Goal: Task Accomplishment & Management: Complete application form

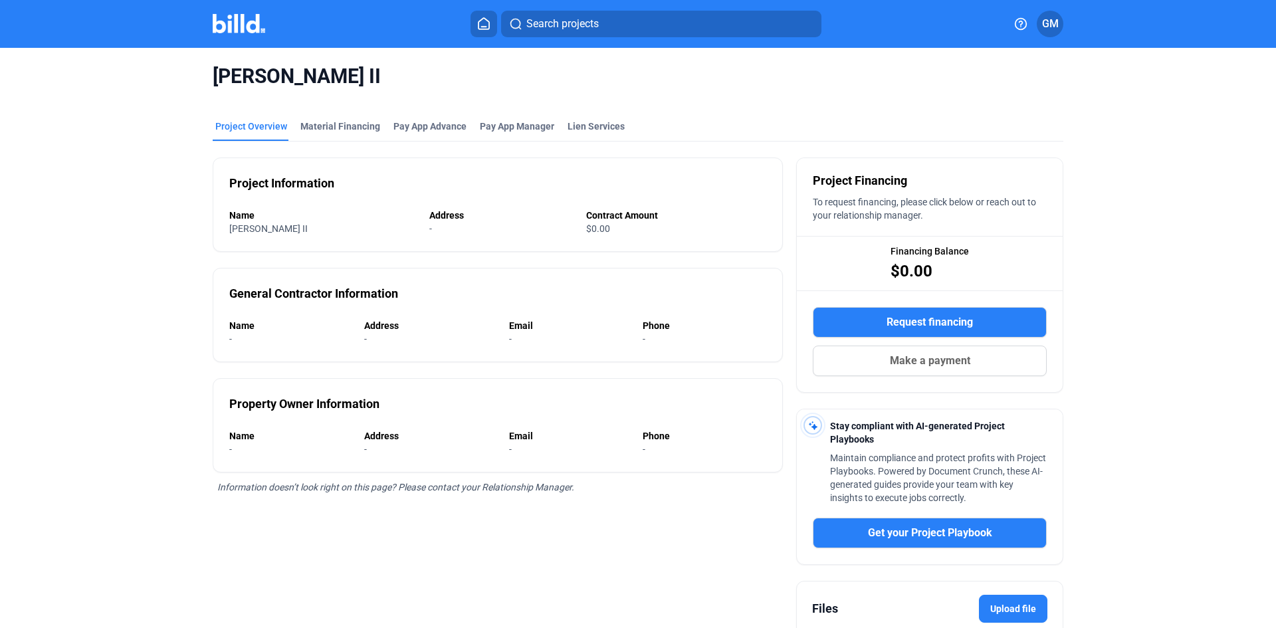
click at [993, 96] on div "Holzwarth II" at bounding box center [638, 76] width 850 height 57
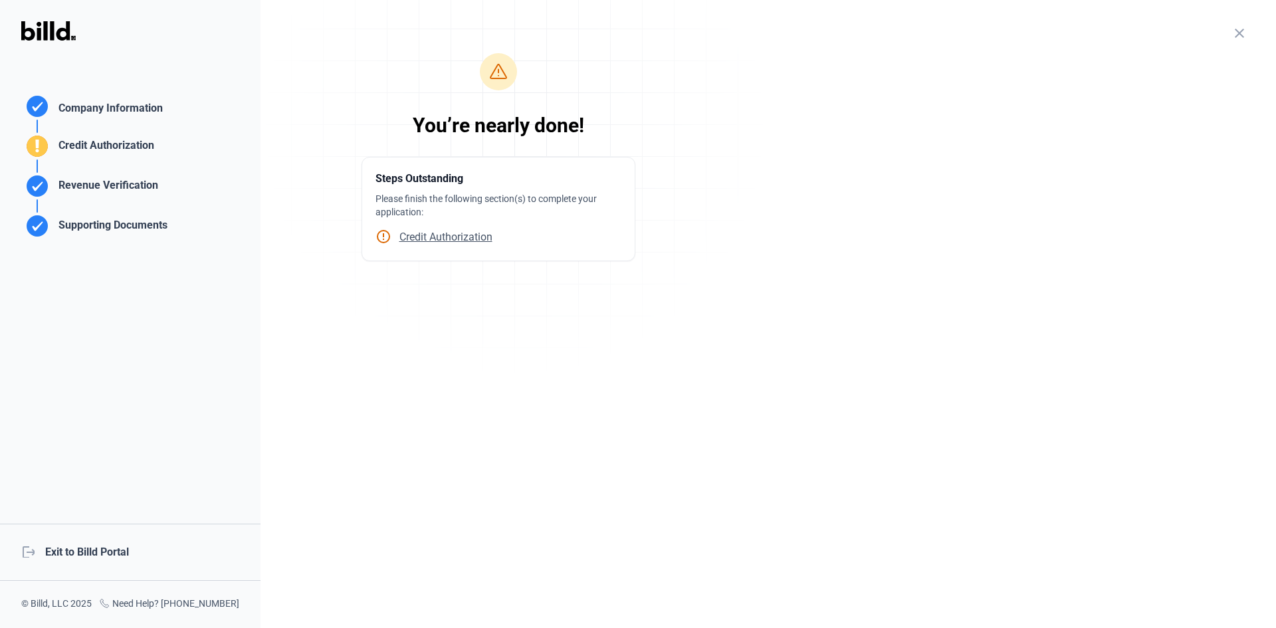
click at [100, 191] on div "Revenue Verification" at bounding box center [105, 188] width 105 height 22
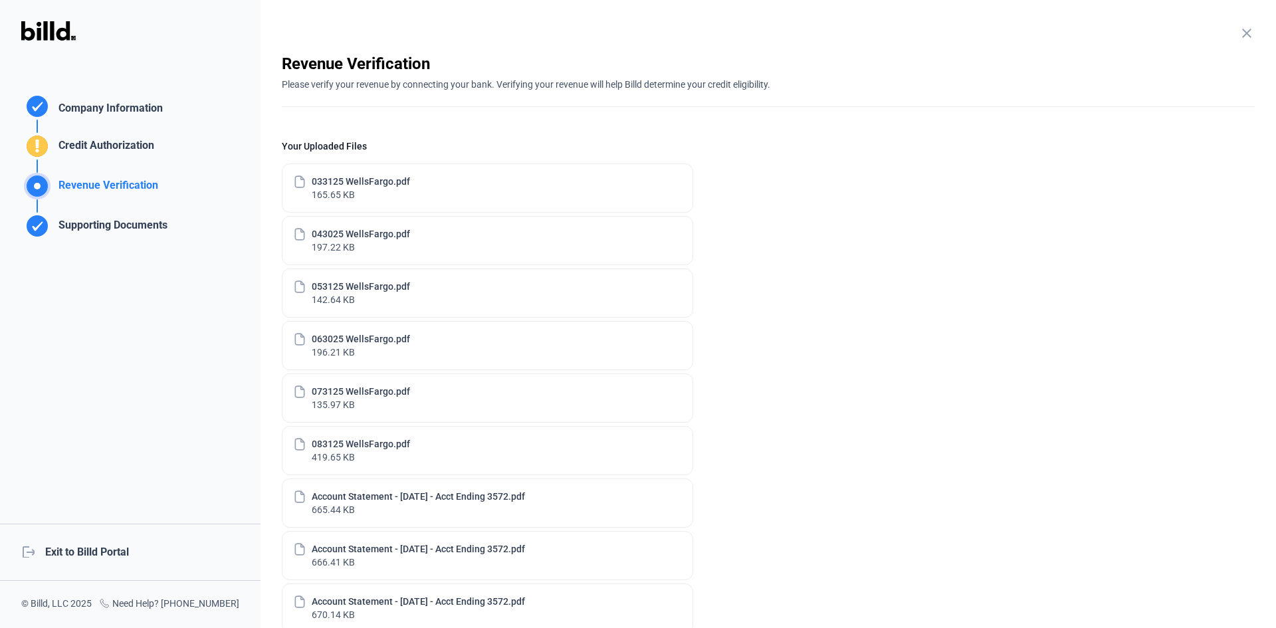
click at [908, 122] on enrollment-step "close Revenue Verification Please verify your revenue by connecting your bank. …" at bounding box center [768, 497] width 973 height 888
click at [835, 86] on div "Please verify your revenue by connecting your bank. Verifying your revenue will…" at bounding box center [768, 82] width 973 height 17
click at [762, 183] on enrollment-step "close Revenue Verification Please verify your revenue by connecting your bank. …" at bounding box center [768, 497] width 973 height 888
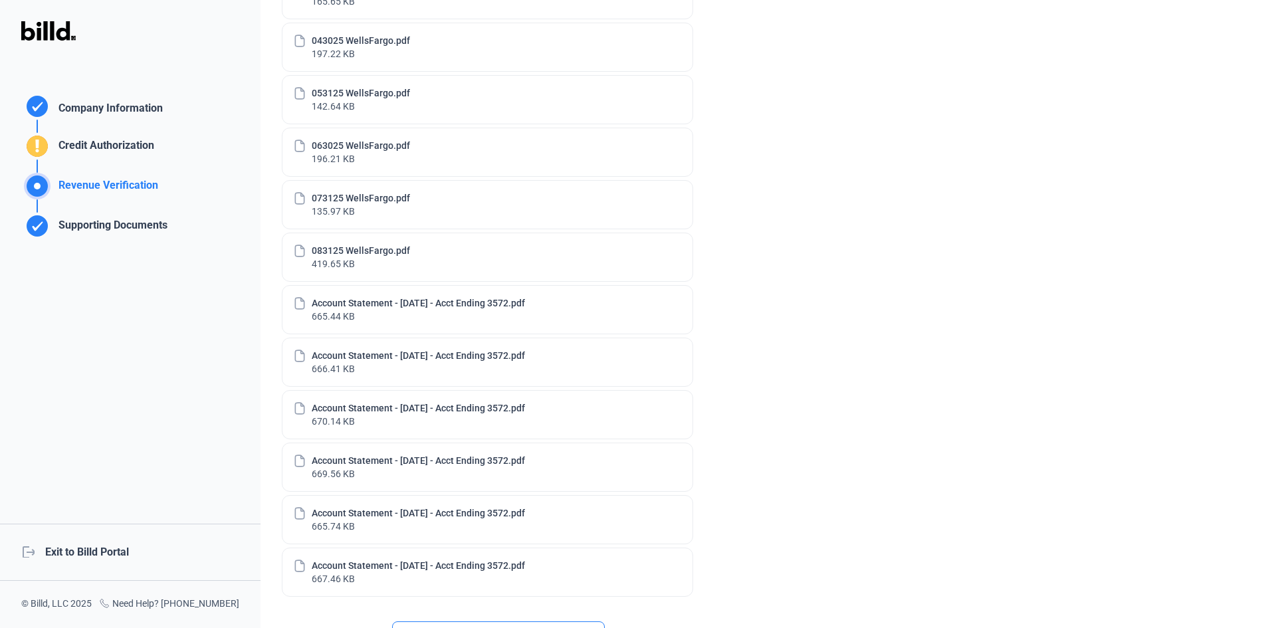
scroll to position [386, 0]
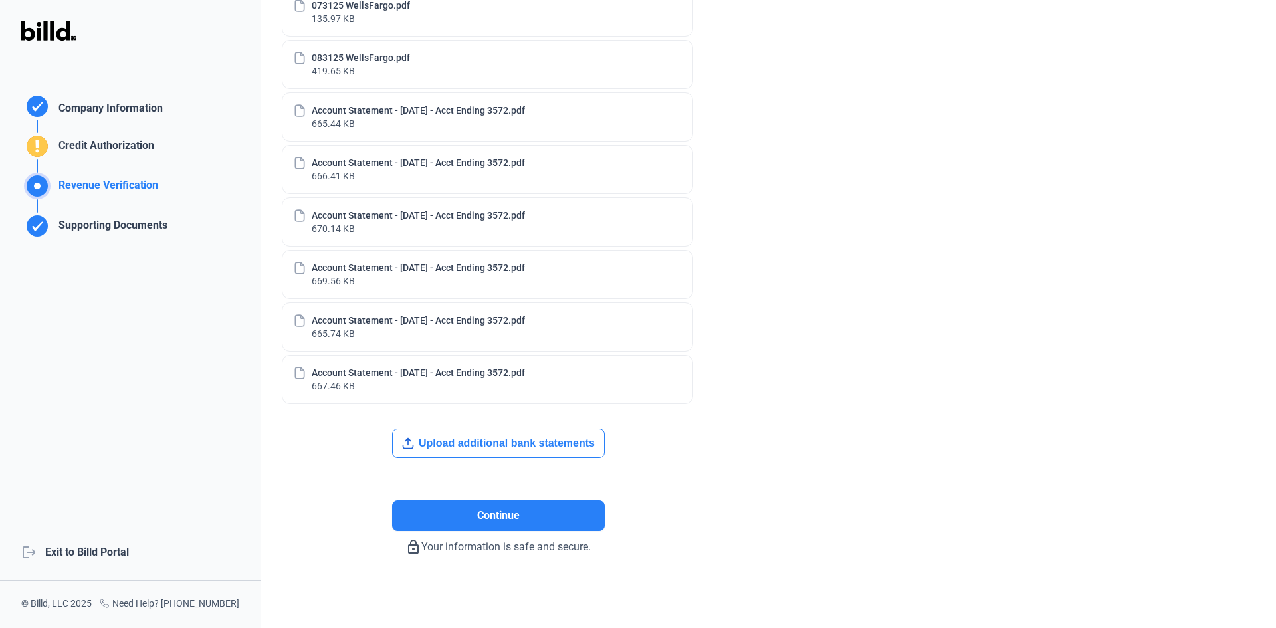
click at [949, 187] on enrollment-step "close Revenue Verification Please verify your revenue by connecting your bank. …" at bounding box center [768, 111] width 973 height 888
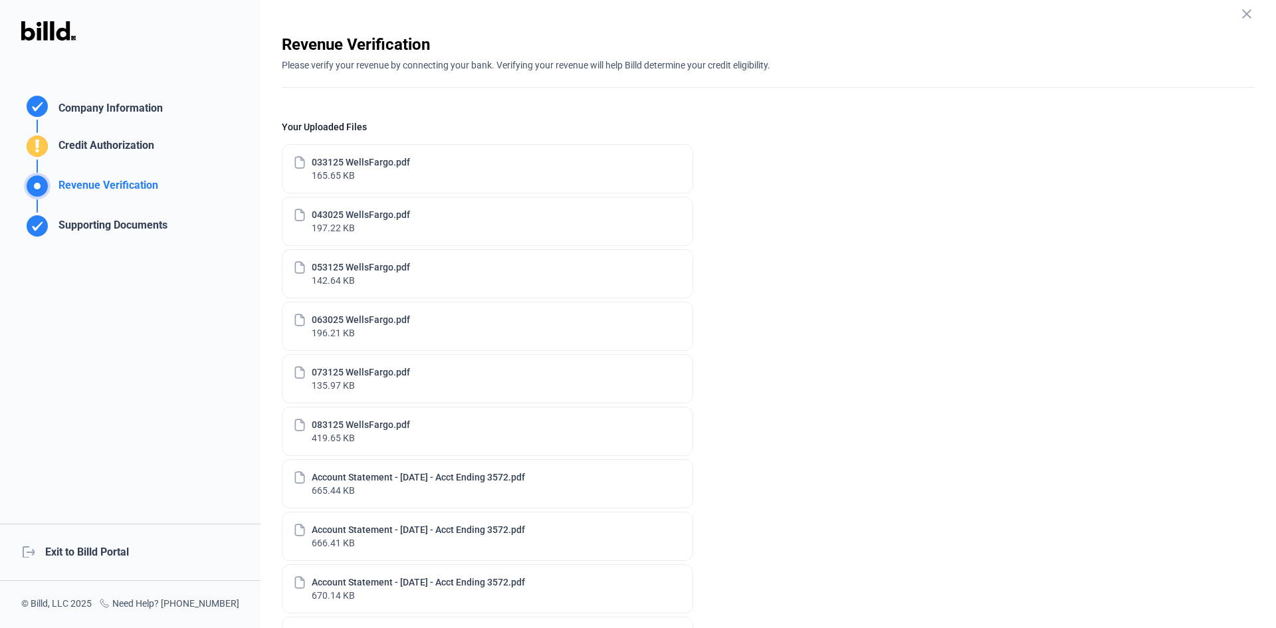
scroll to position [0, 0]
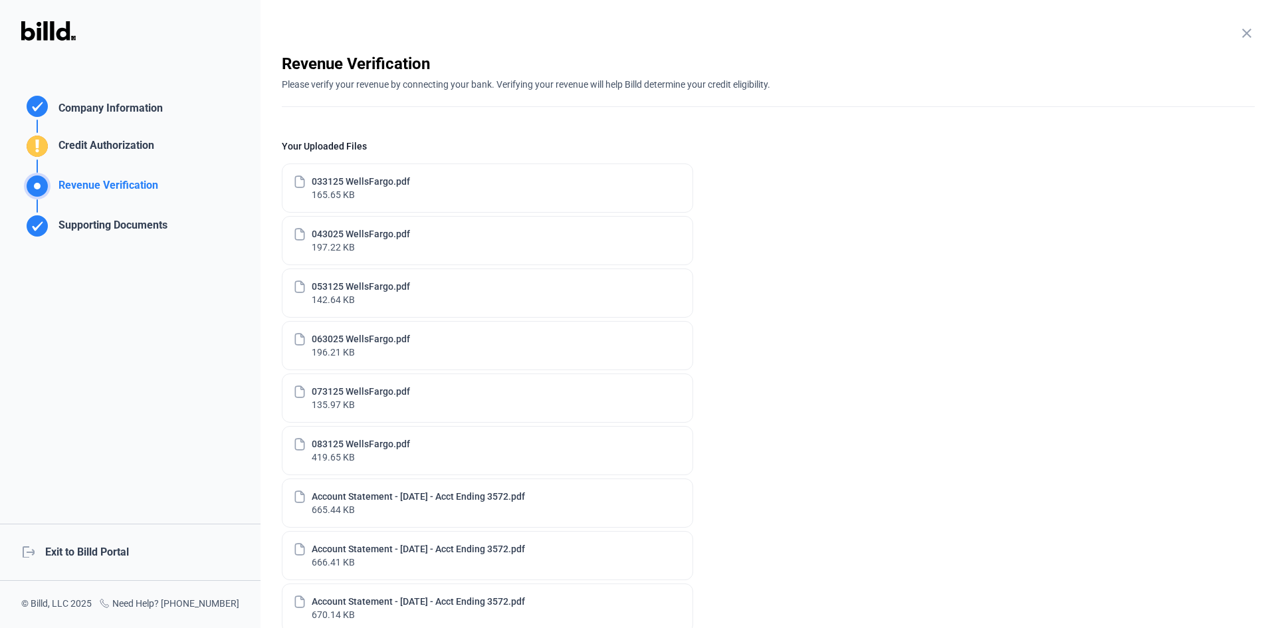
click at [301, 288] on icon at bounding box center [299, 287] width 13 height 14
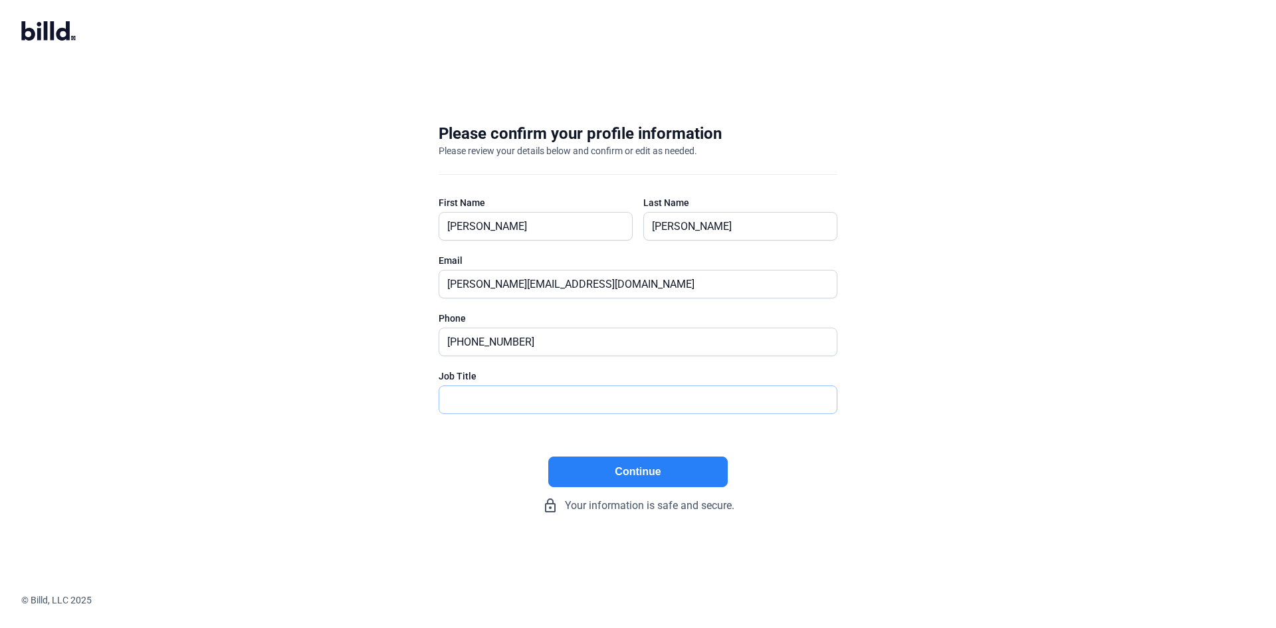
click at [518, 401] on input "text" at bounding box center [630, 399] width 383 height 27
type input "Secretary"
click at [597, 483] on button "Continue" at bounding box center [637, 471] width 179 height 31
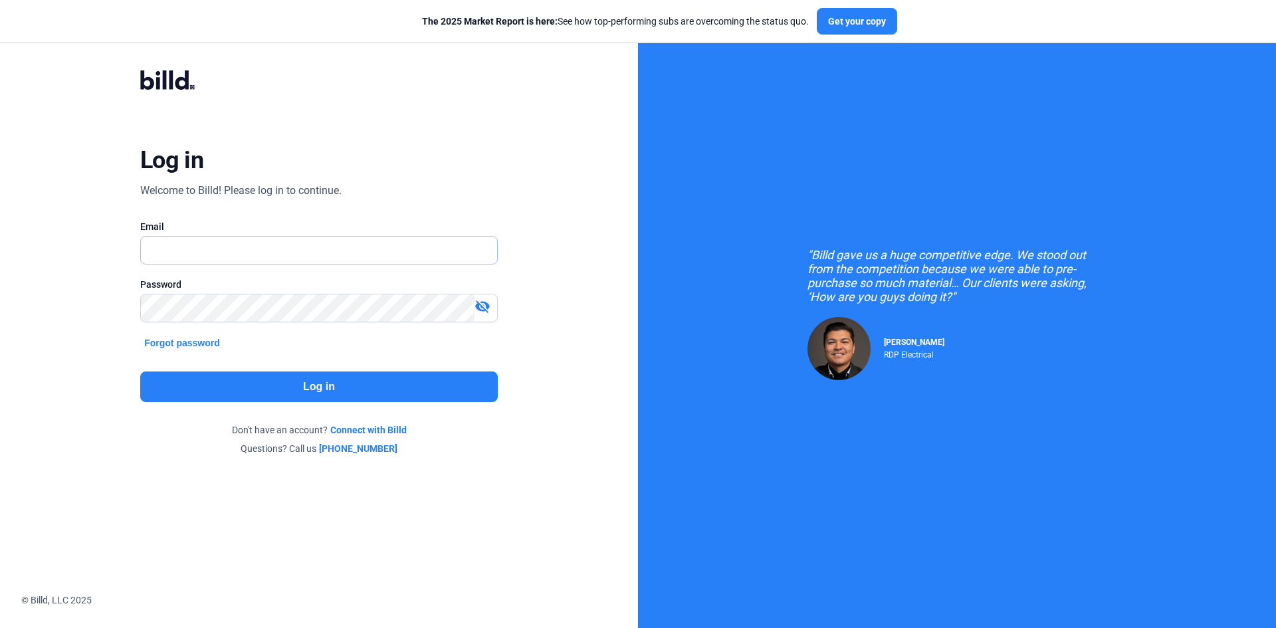
click at [201, 254] on input "text" at bounding box center [311, 250] width 341 height 27
click at [200, 252] on input "text" at bounding box center [319, 250] width 356 height 27
type input "[PERSON_NAME][EMAIL_ADDRESS][DOMAIN_NAME]"
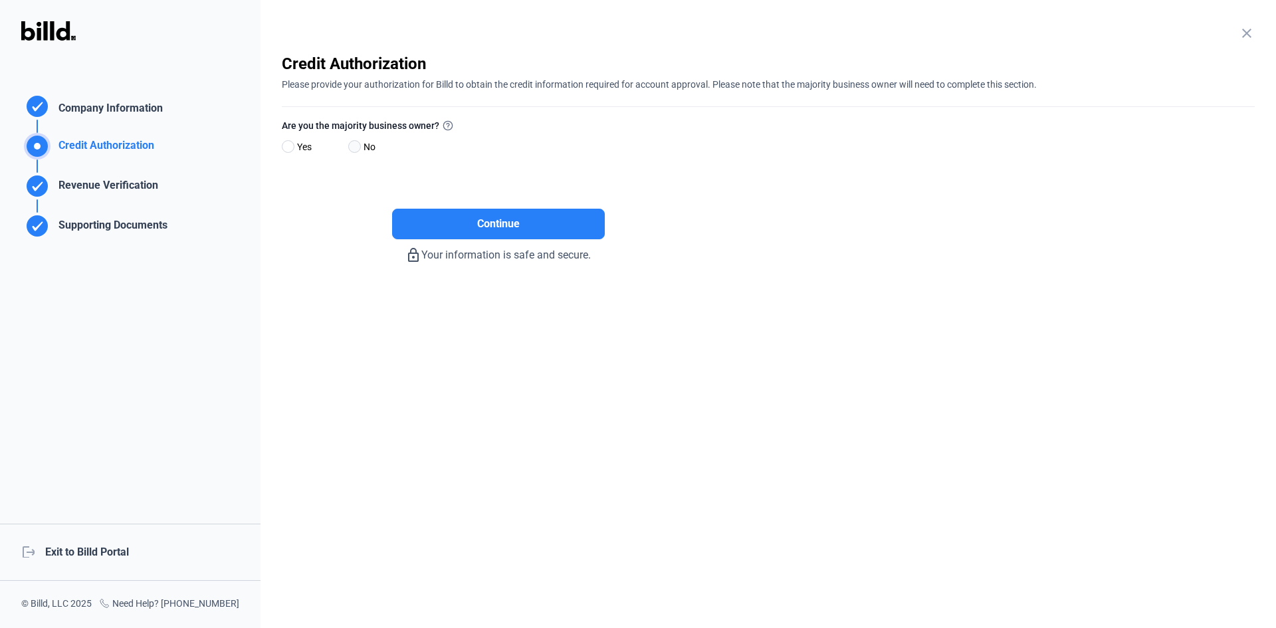
click at [355, 144] on span at bounding box center [354, 146] width 13 height 13
click at [355, 144] on input "No" at bounding box center [353, 147] width 10 height 10
radio input "true"
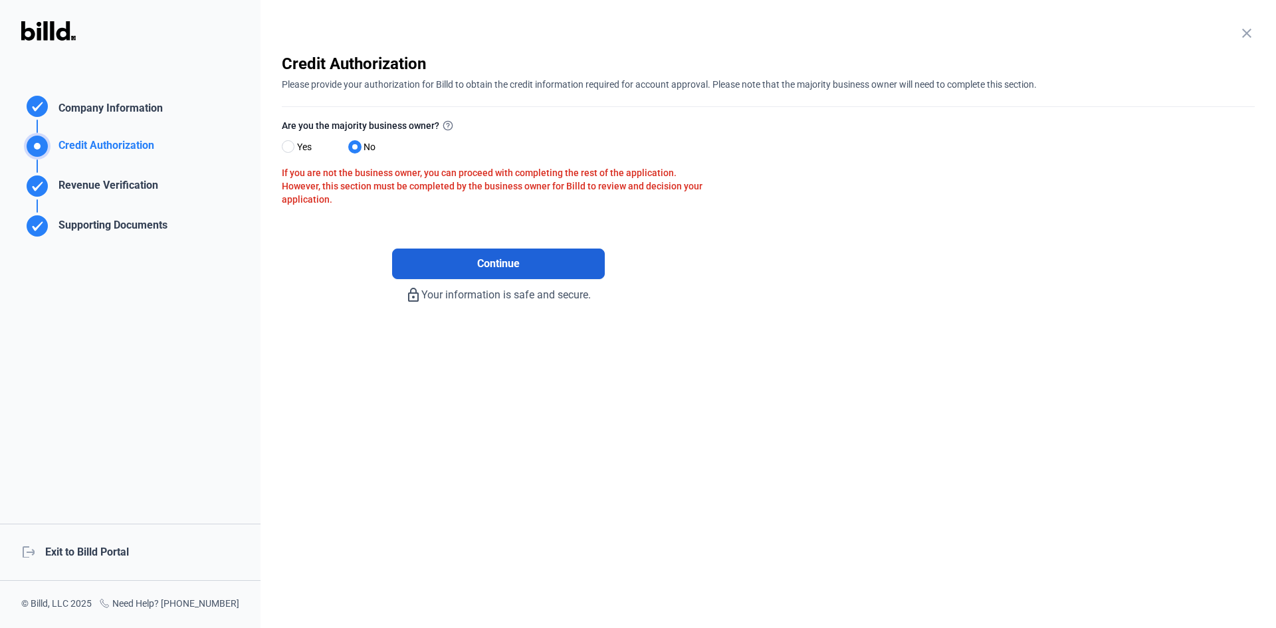
click at [472, 259] on button "Continue" at bounding box center [498, 263] width 213 height 31
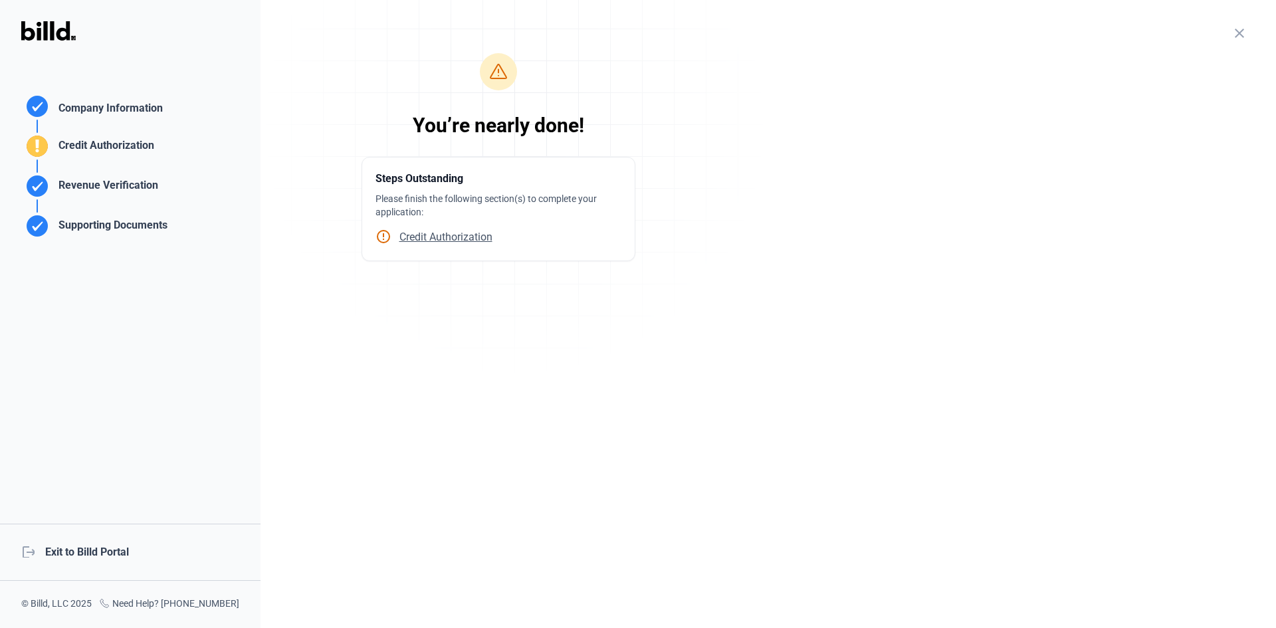
click at [101, 193] on div "Revenue Verification" at bounding box center [105, 188] width 105 height 22
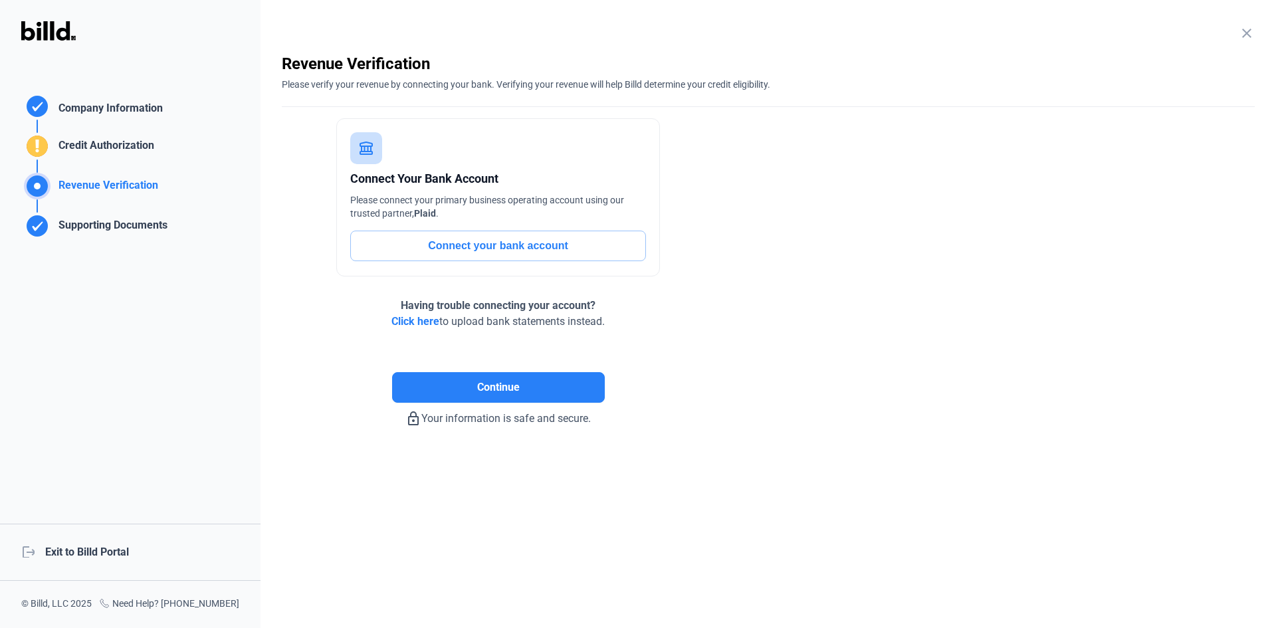
click at [537, 250] on button "Connect your bank account" at bounding box center [498, 246] width 296 height 31
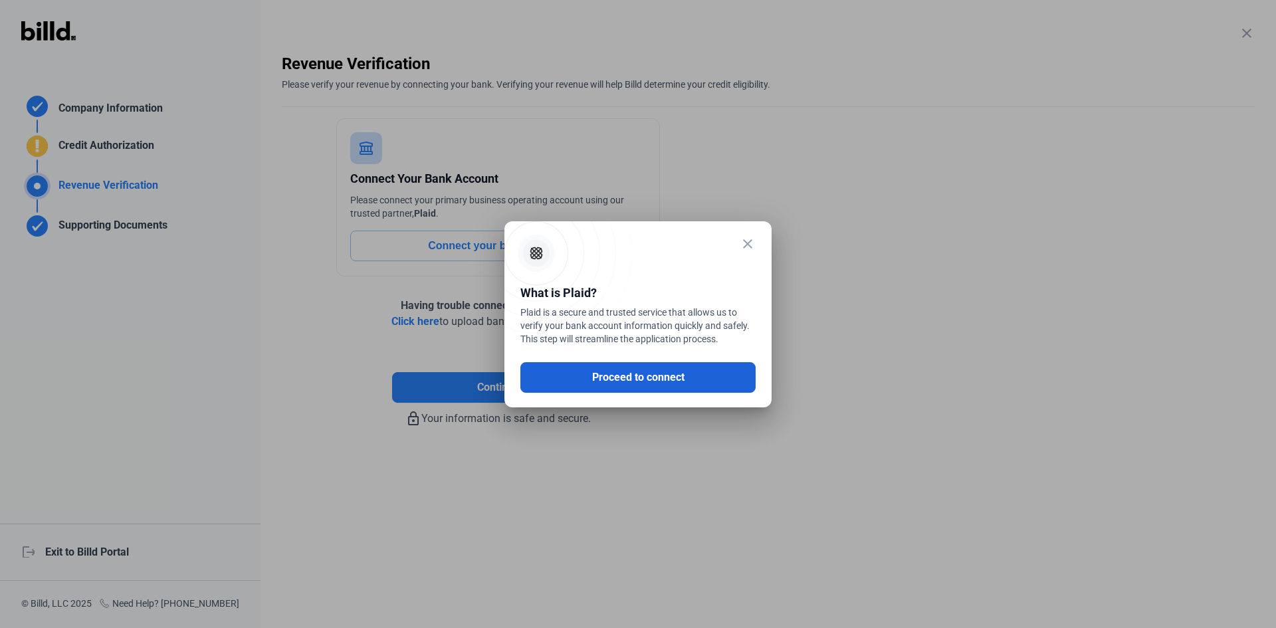
click at [583, 374] on button "Proceed to connect" at bounding box center [637, 377] width 235 height 31
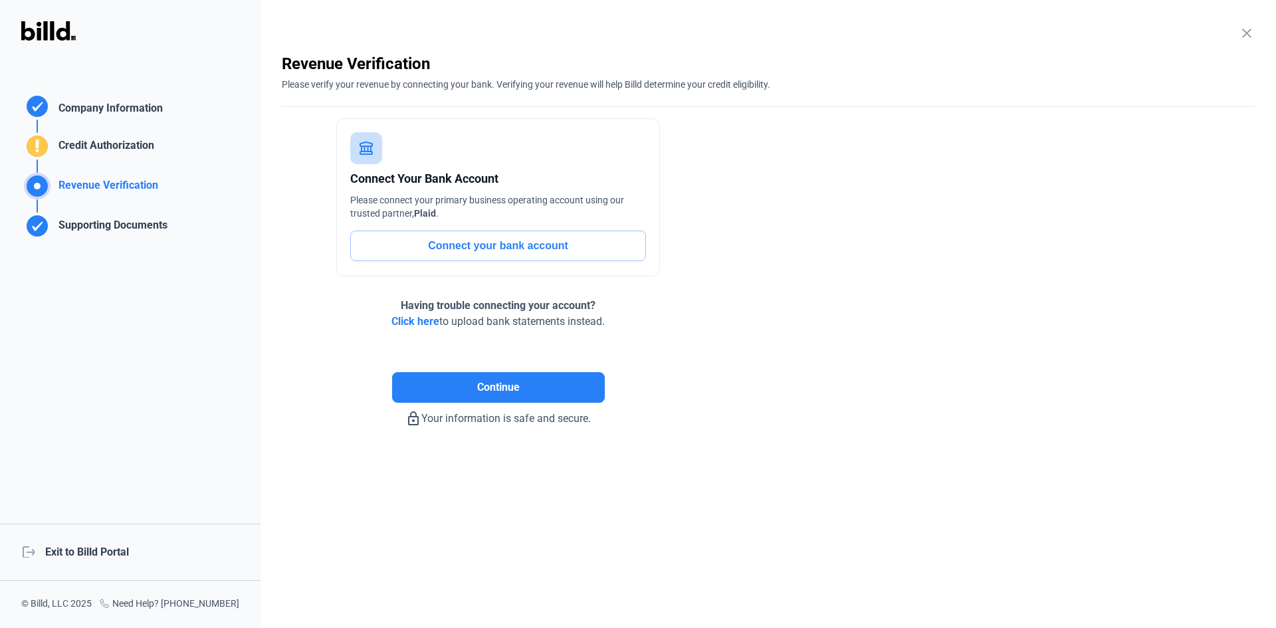
click at [421, 319] on span "Click here" at bounding box center [415, 321] width 48 height 13
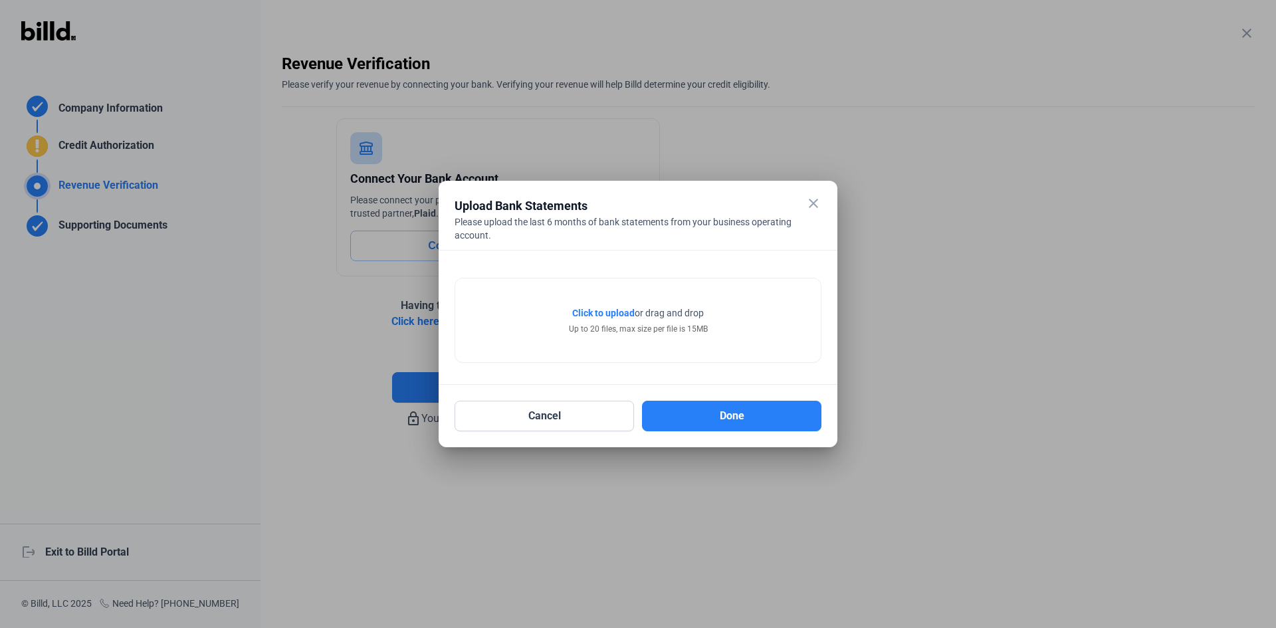
click at [605, 309] on span "Click to upload" at bounding box center [603, 313] width 62 height 11
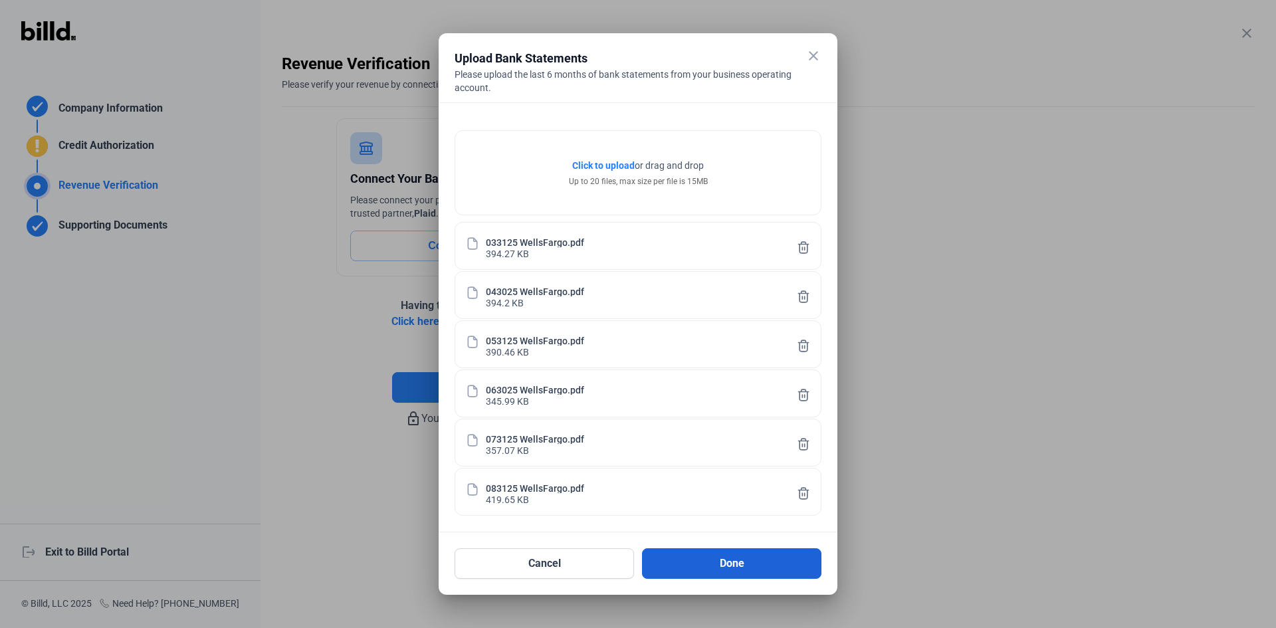
click at [722, 566] on button "Done" at bounding box center [731, 563] width 179 height 31
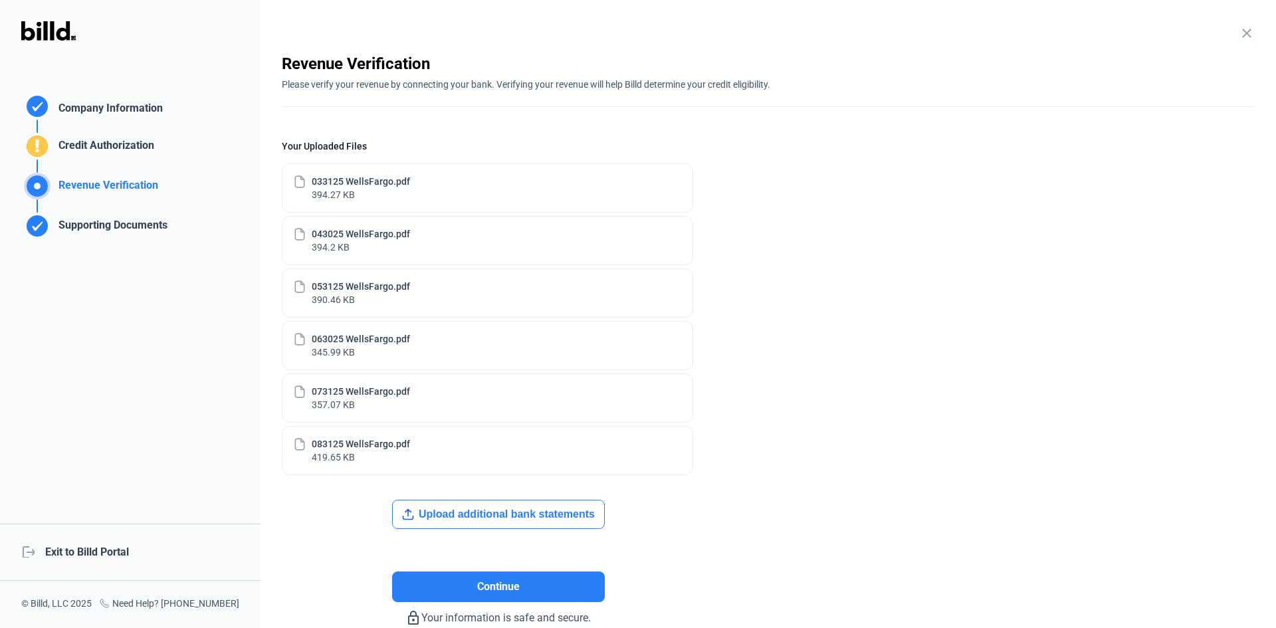
click at [324, 182] on div "033125 WellsFargo.pdf" at bounding box center [361, 181] width 98 height 13
click at [521, 589] on button "Continue" at bounding box center [498, 586] width 213 height 31
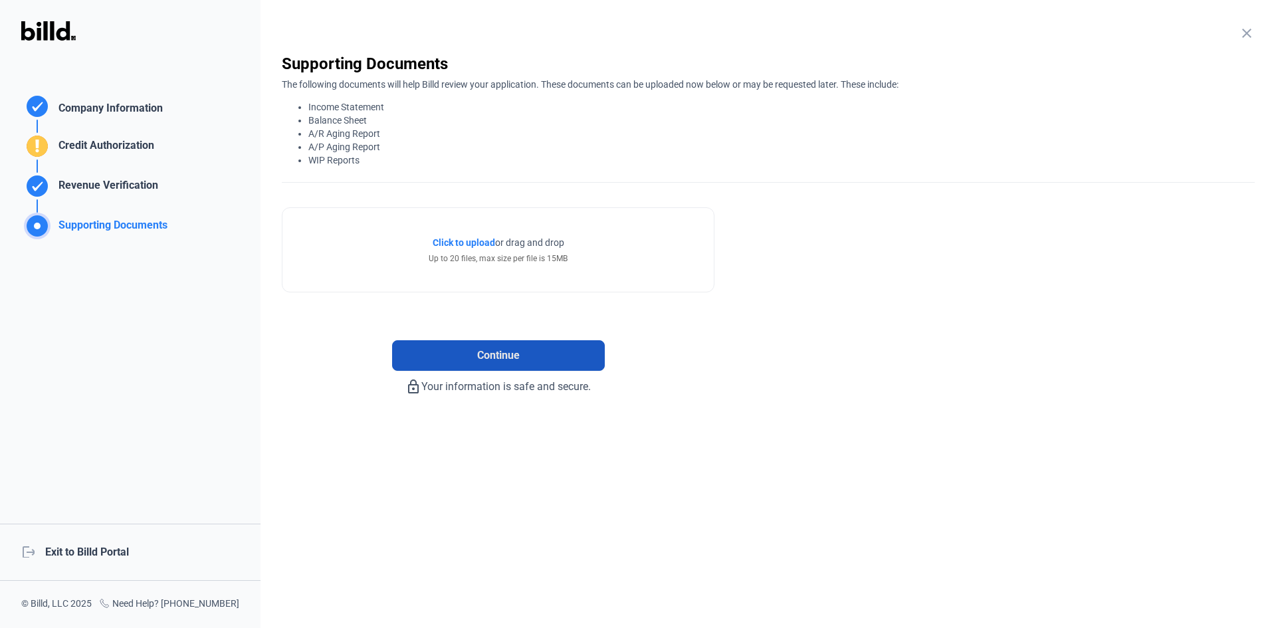
click at [535, 353] on button "Continue" at bounding box center [498, 355] width 213 height 31
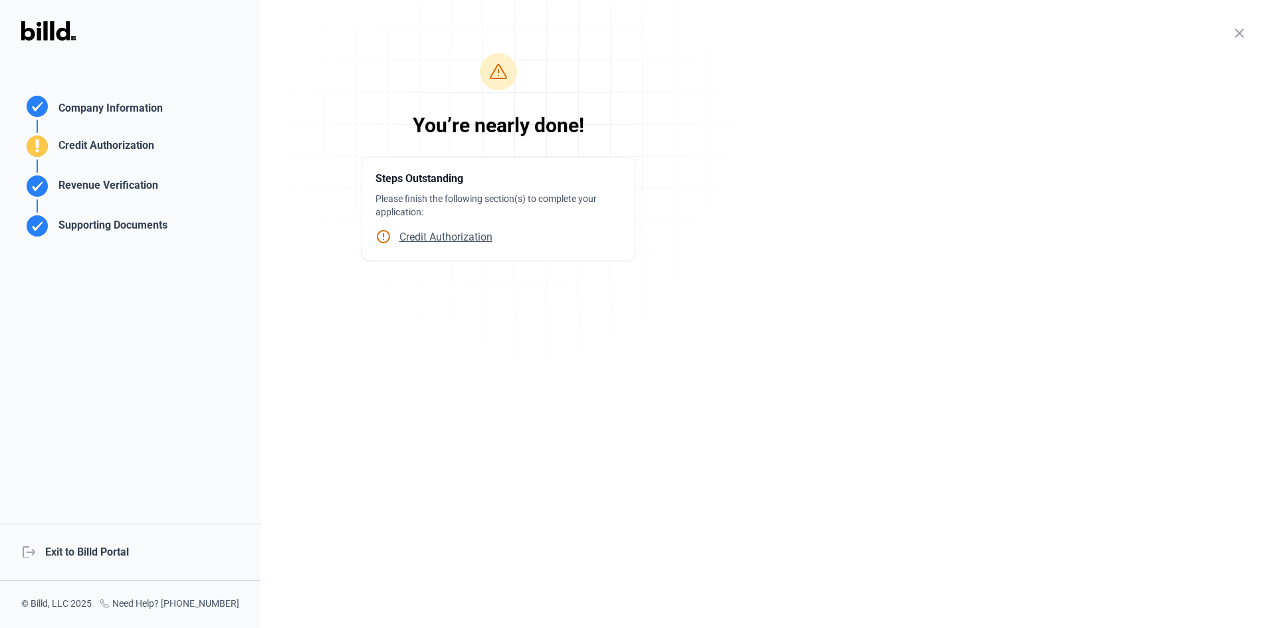
click at [83, 188] on div "Revenue Verification" at bounding box center [105, 188] width 105 height 22
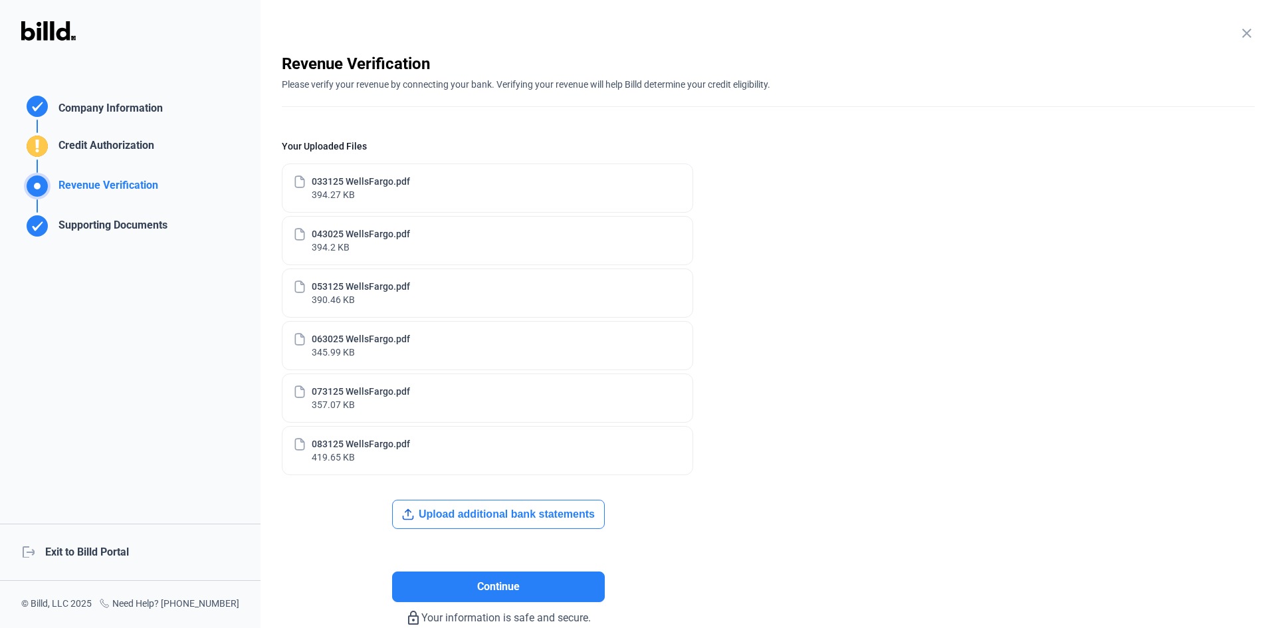
click at [463, 511] on button "Upload additional bank statements" at bounding box center [498, 514] width 213 height 29
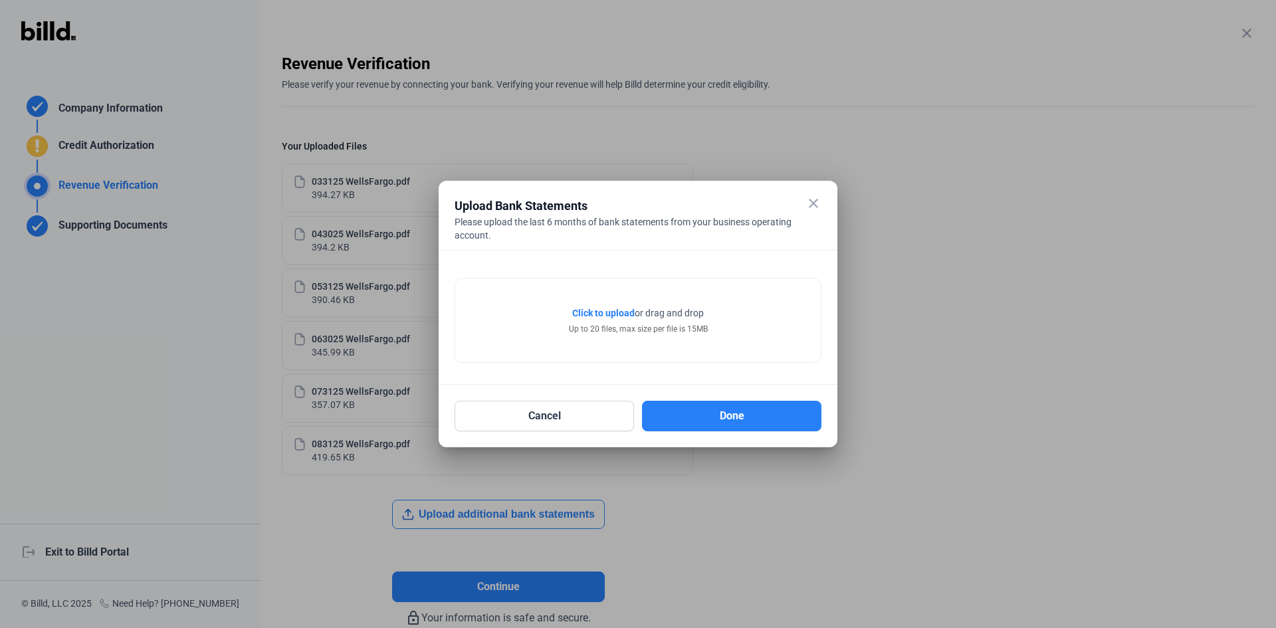
click at [605, 308] on span "Click to upload" at bounding box center [603, 313] width 62 height 11
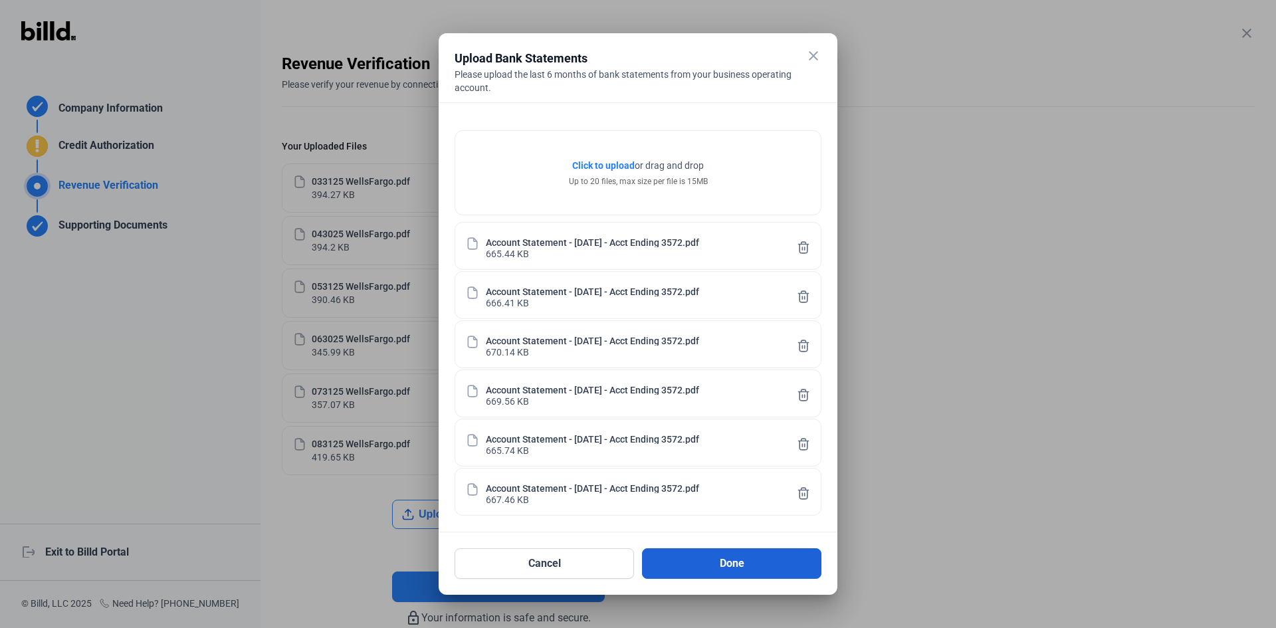
click at [723, 568] on button "Done" at bounding box center [731, 563] width 179 height 31
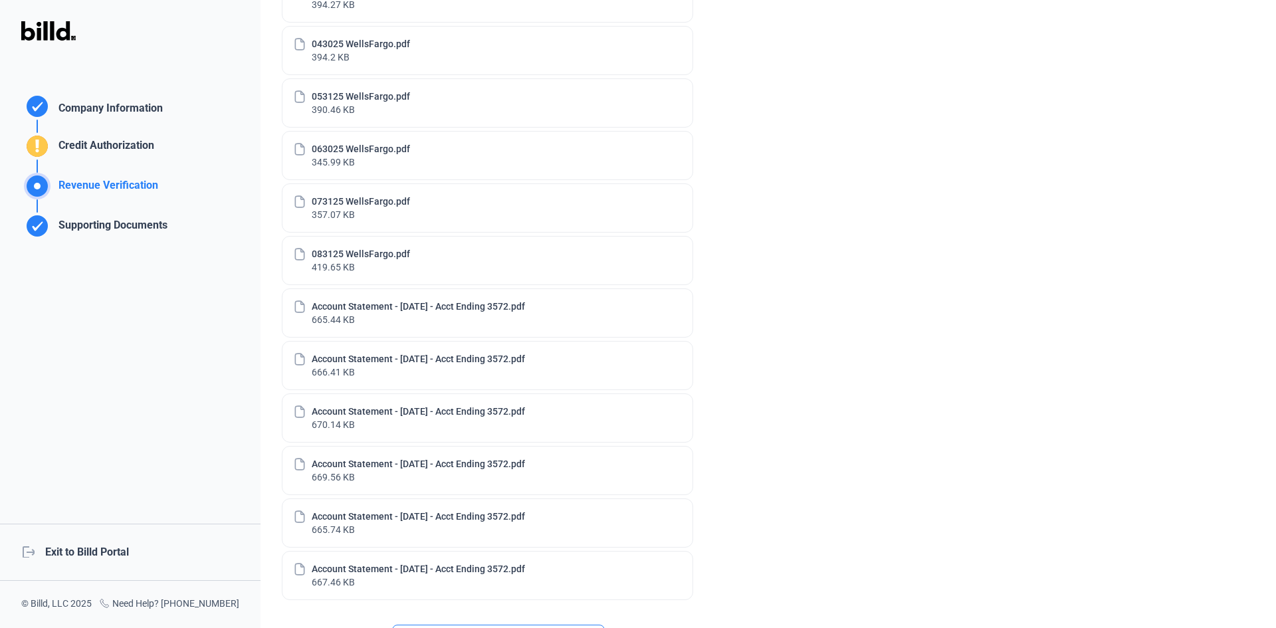
scroll to position [386, 0]
